Goal: Check status: Check status

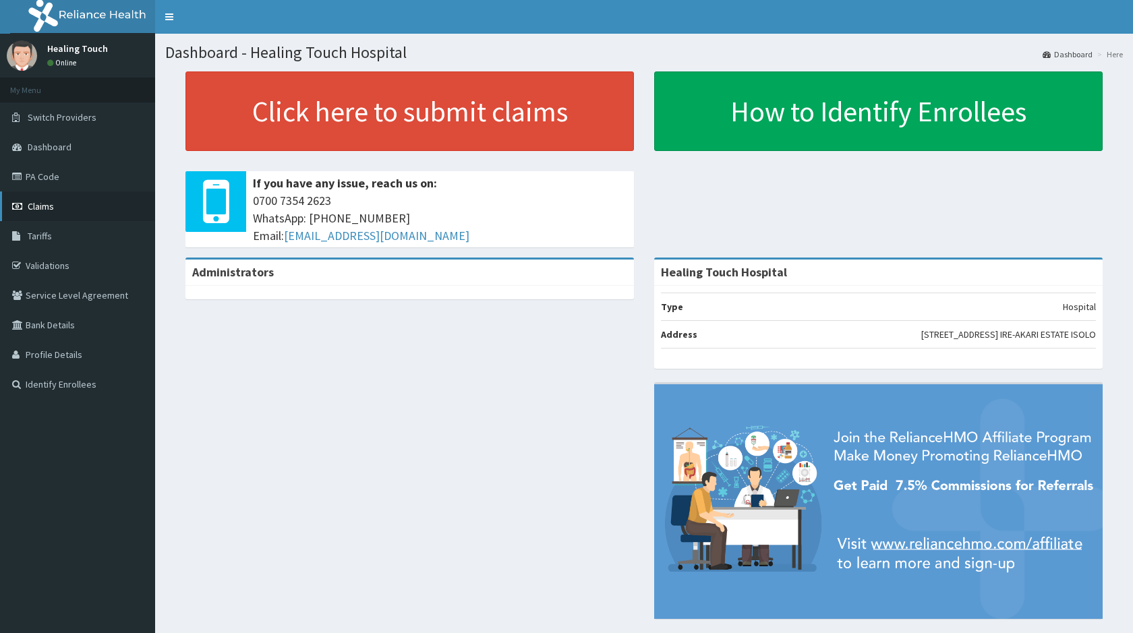
click at [67, 203] on link "Claims" at bounding box center [77, 206] width 155 height 30
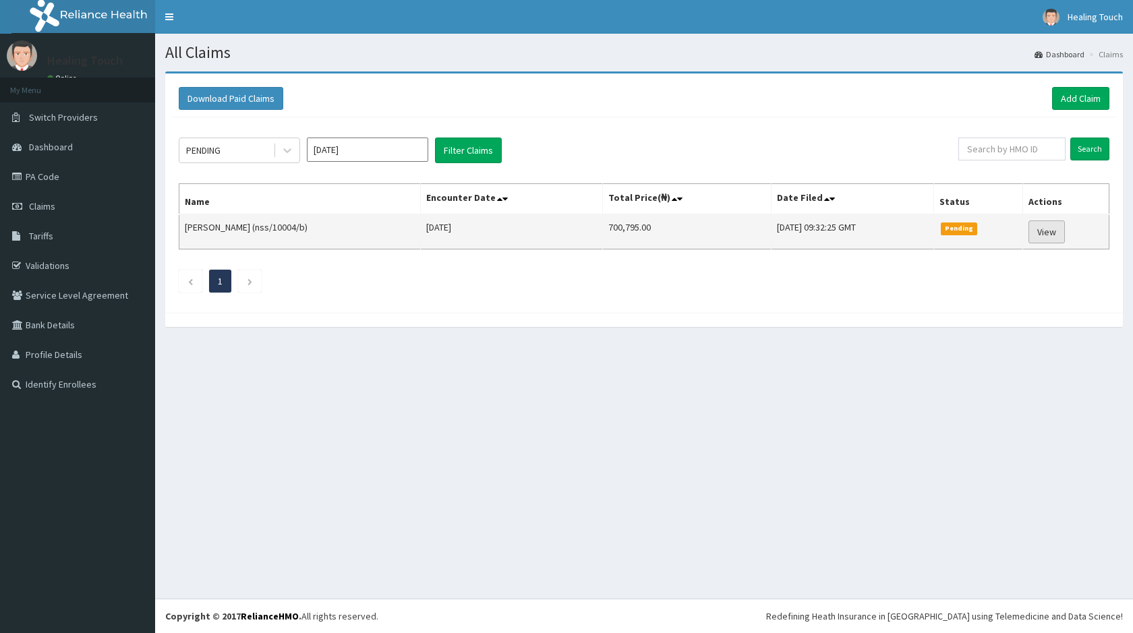
click at [1050, 231] on link "View" at bounding box center [1046, 231] width 36 height 23
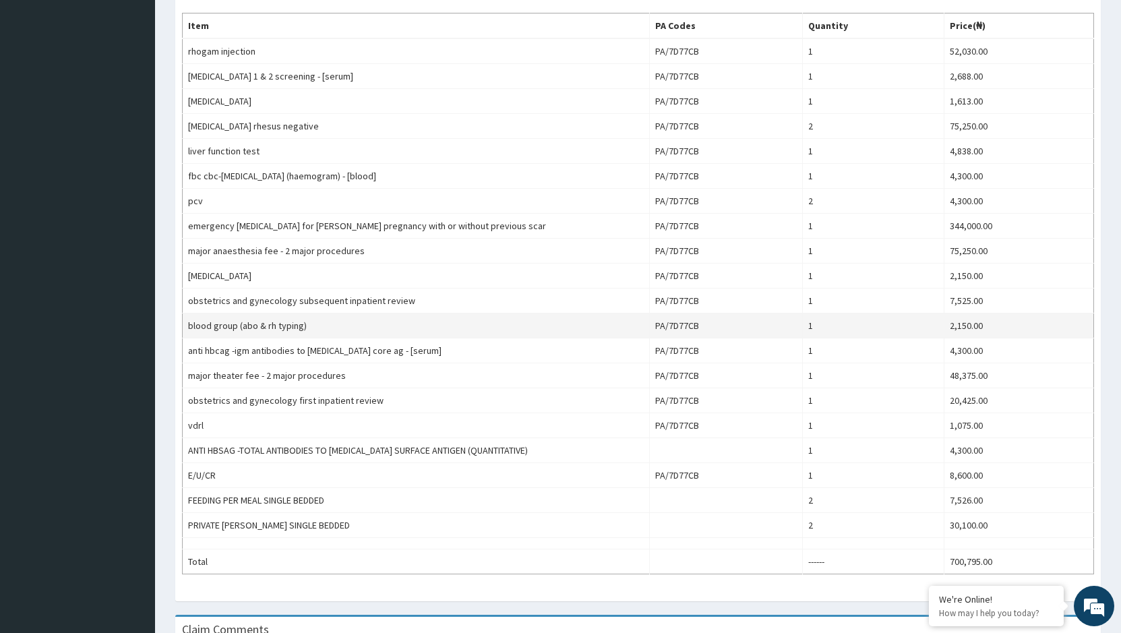
scroll to position [539, 0]
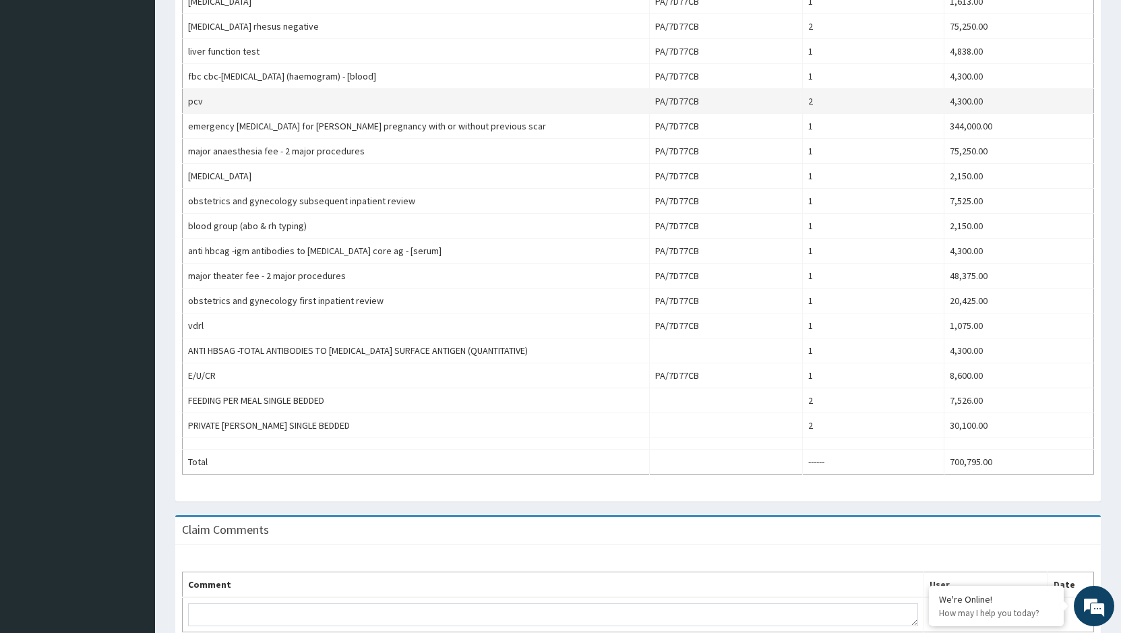
click at [826, 93] on td "2" at bounding box center [873, 101] width 142 height 25
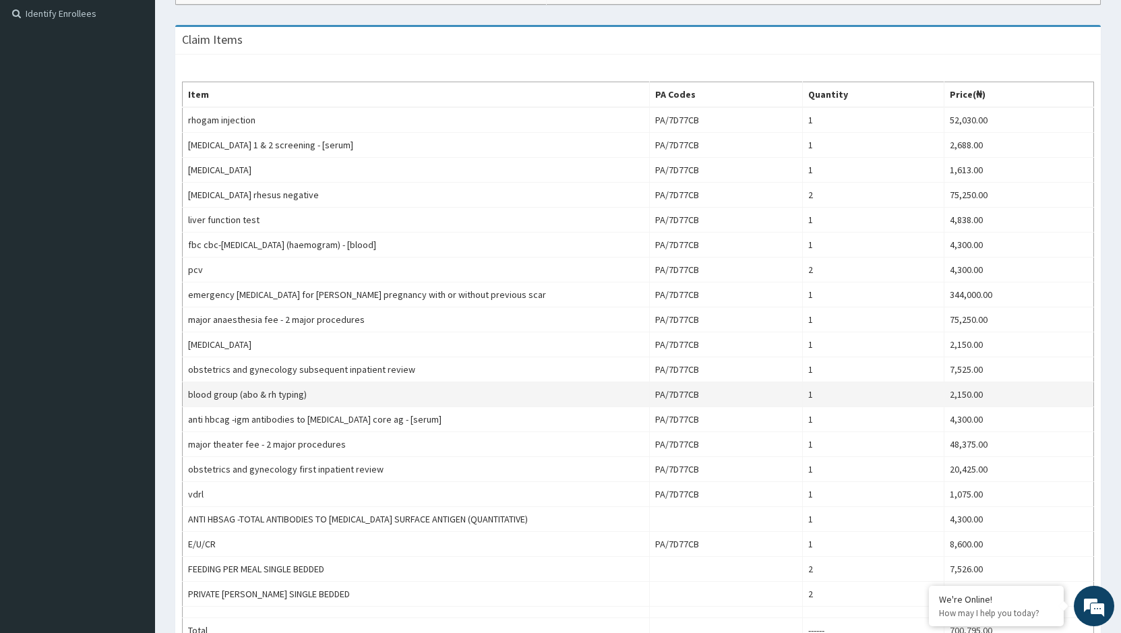
scroll to position [337, 0]
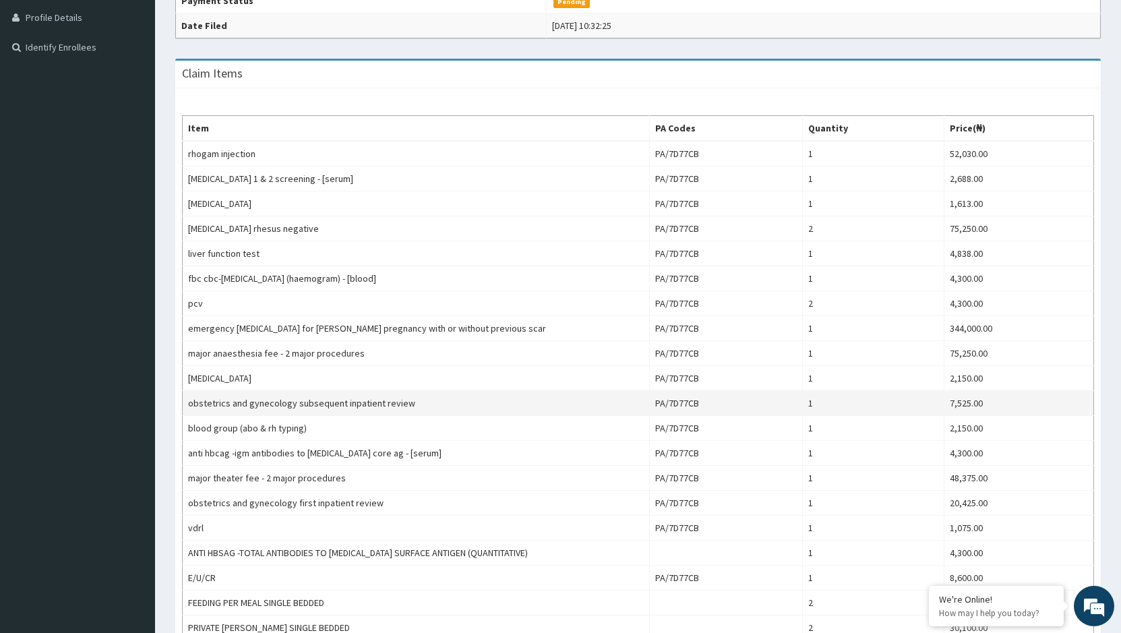
click at [513, 411] on td "obstetrics and gynecology subsequent inpatient review" at bounding box center [416, 403] width 467 height 25
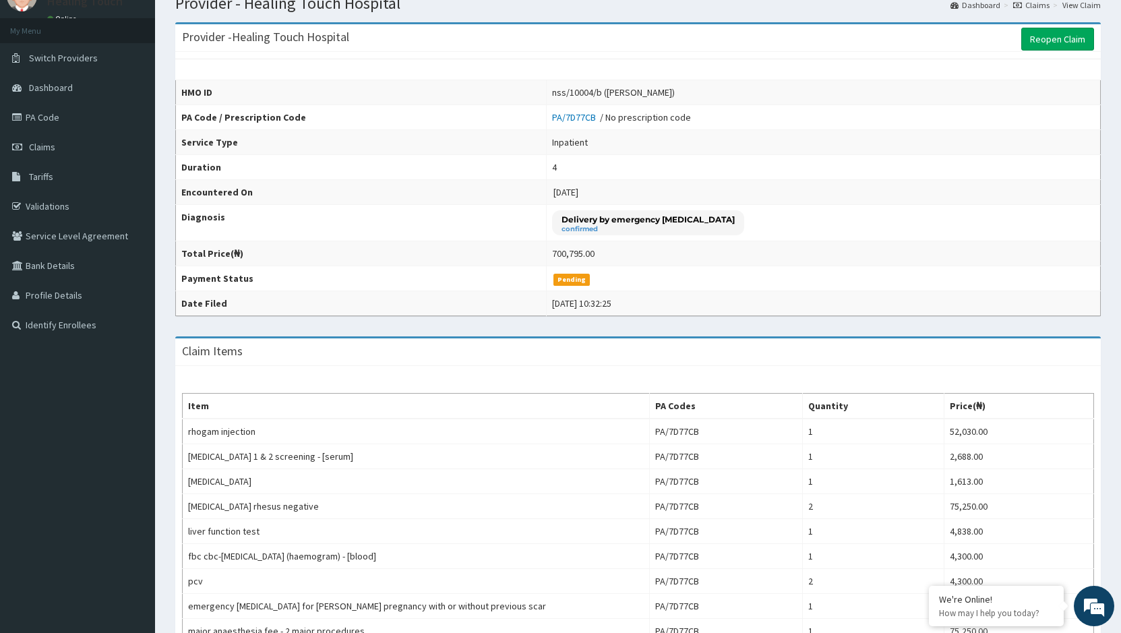
scroll to position [0, 0]
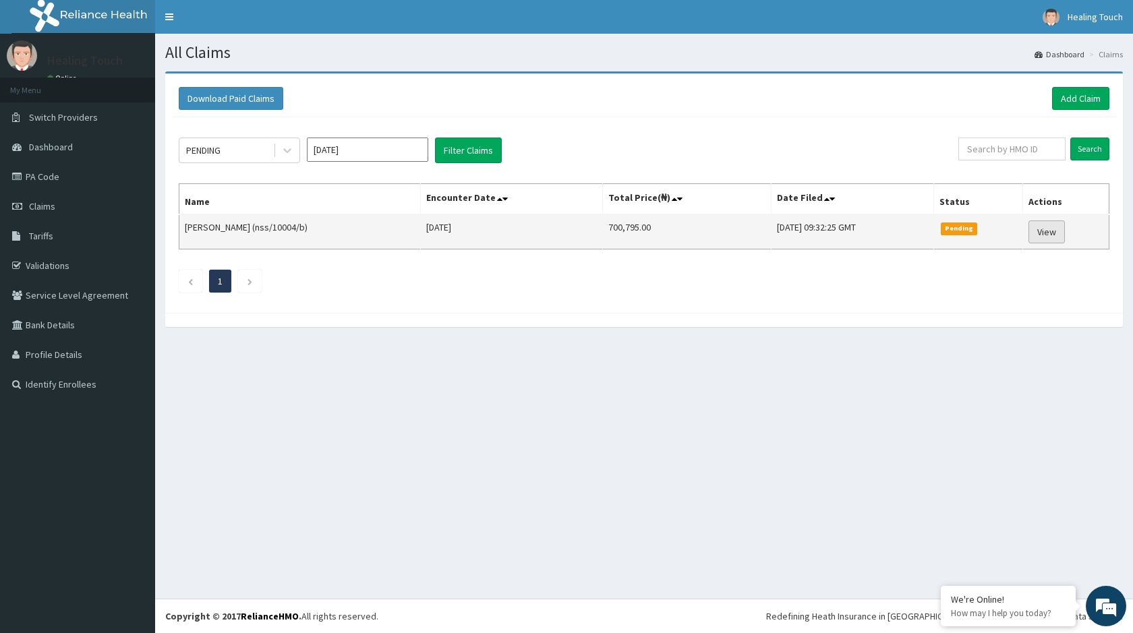
click at [1045, 234] on link "View" at bounding box center [1046, 231] width 36 height 23
